Goal: Find specific page/section: Find specific page/section

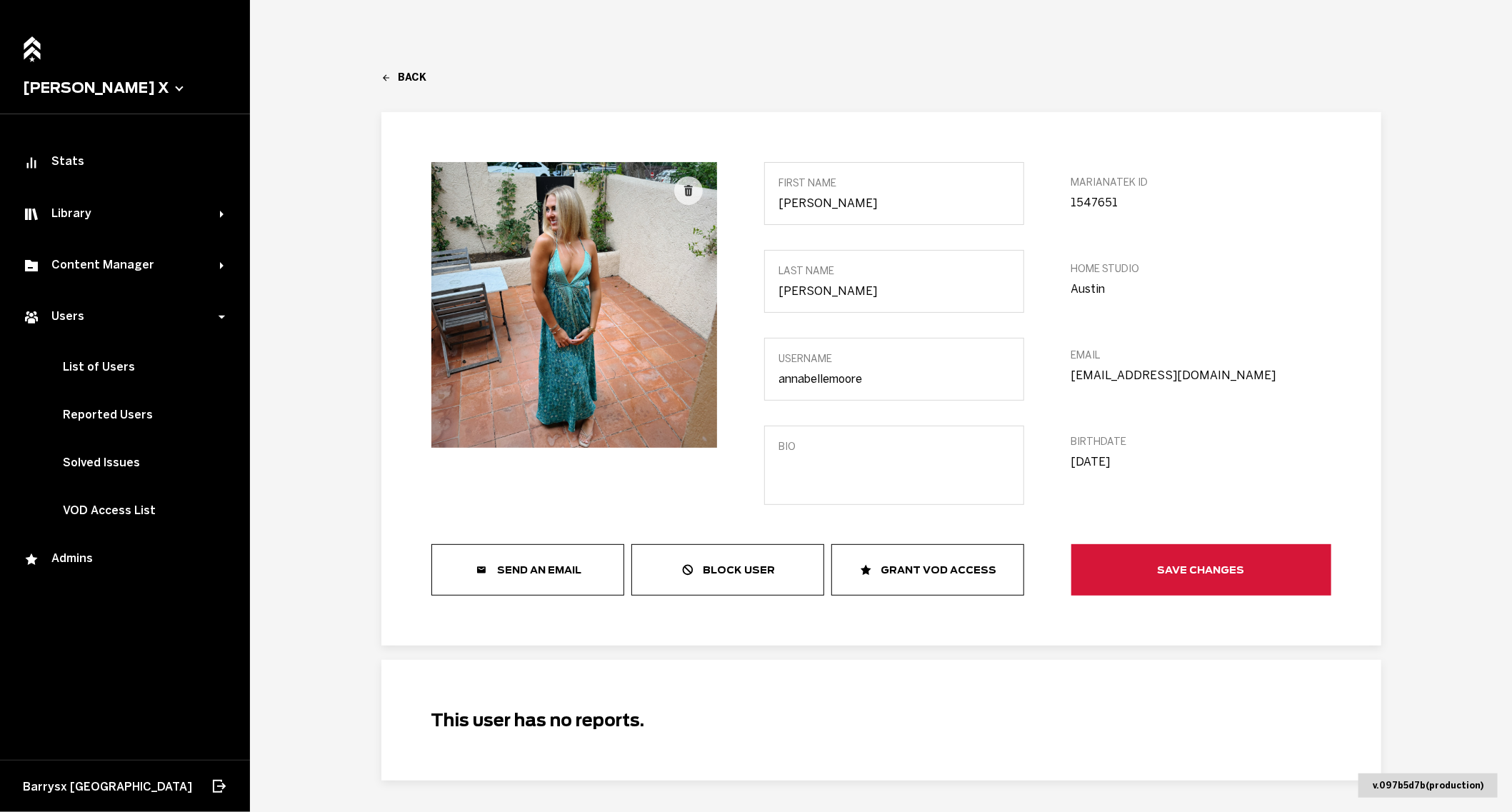
click at [397, 74] on link "Back" at bounding box center [881, 78] width 1000 height 12
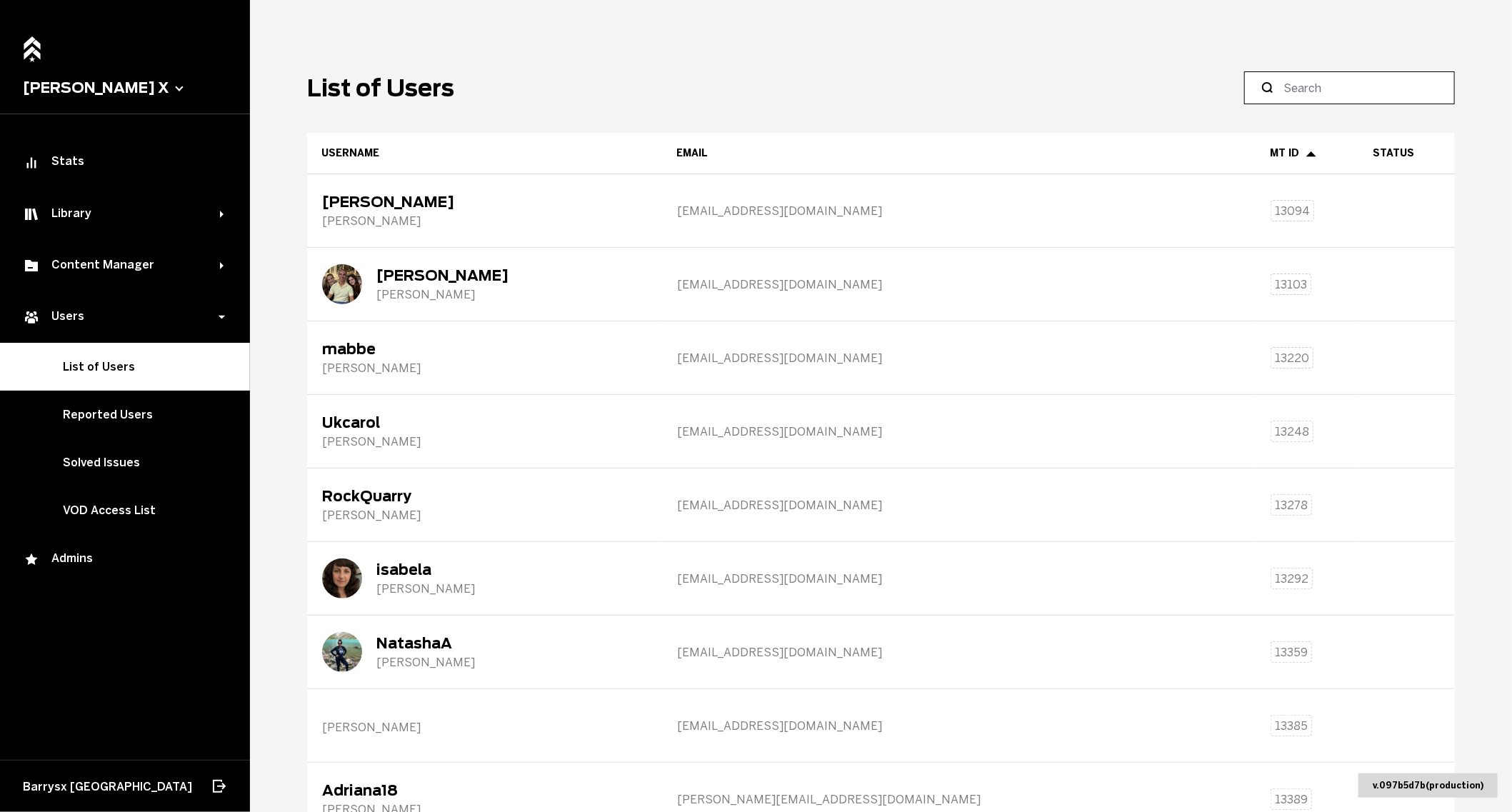
click at [1322, 87] on input at bounding box center [1354, 87] width 142 height 17
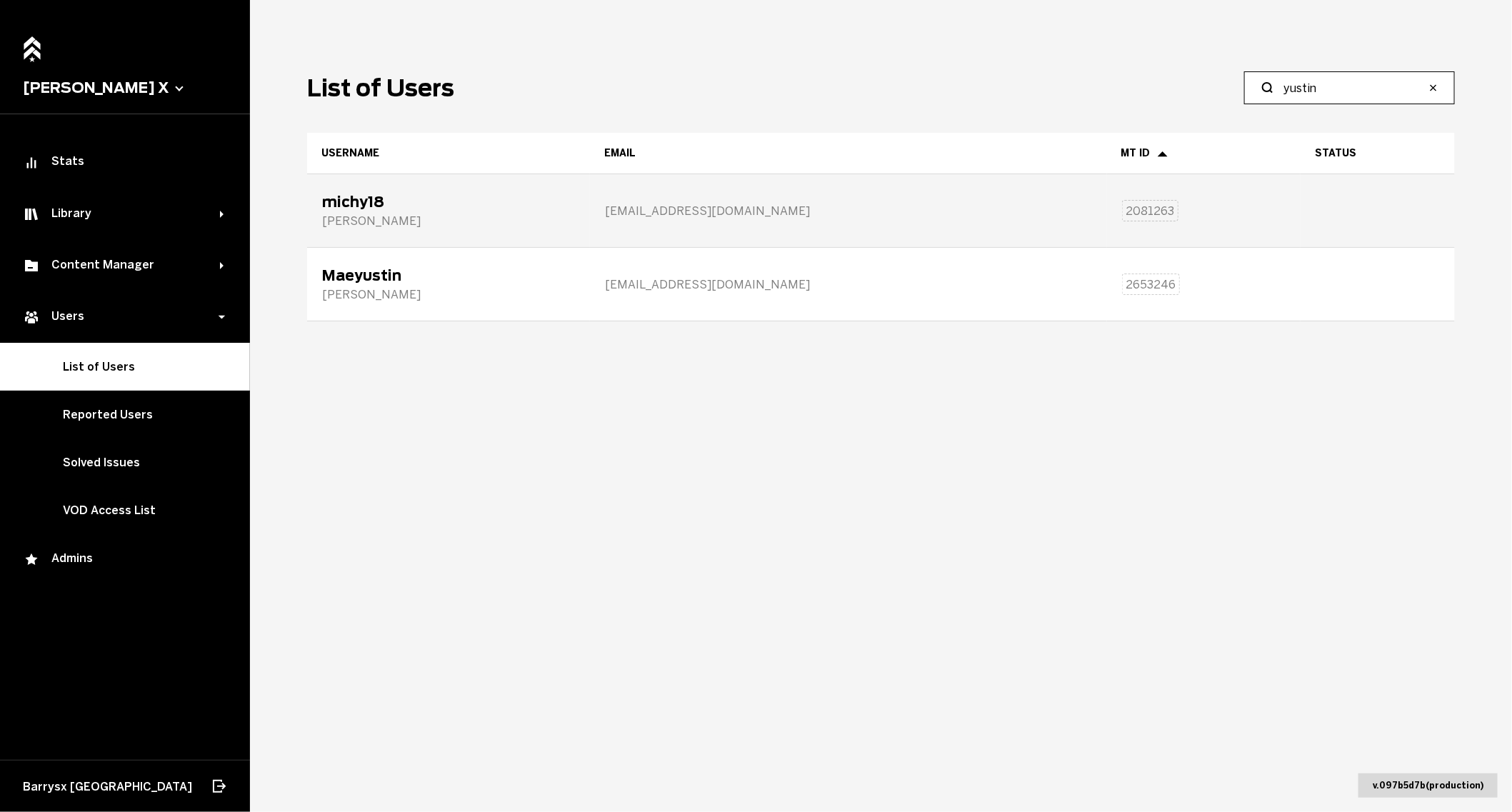
type input "yustin"
click at [770, 220] on div "[EMAIL_ADDRESS][DOMAIN_NAME]" at bounding box center [848, 210] width 516 height 72
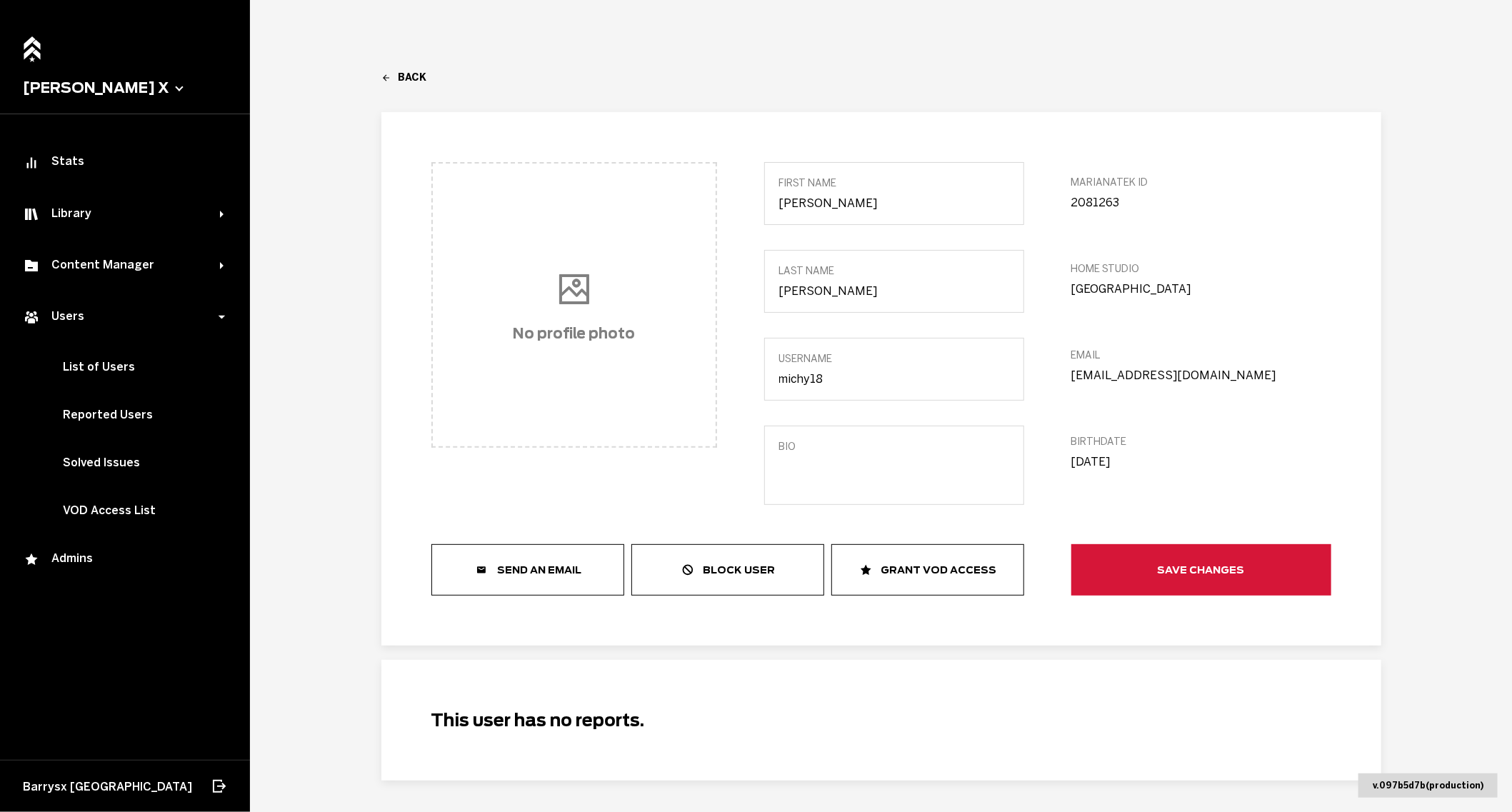
click at [1204, 381] on input "[EMAIL_ADDRESS][DOMAIN_NAME]" at bounding box center [1201, 375] width 260 height 13
